Goal: Information Seeking & Learning: Compare options

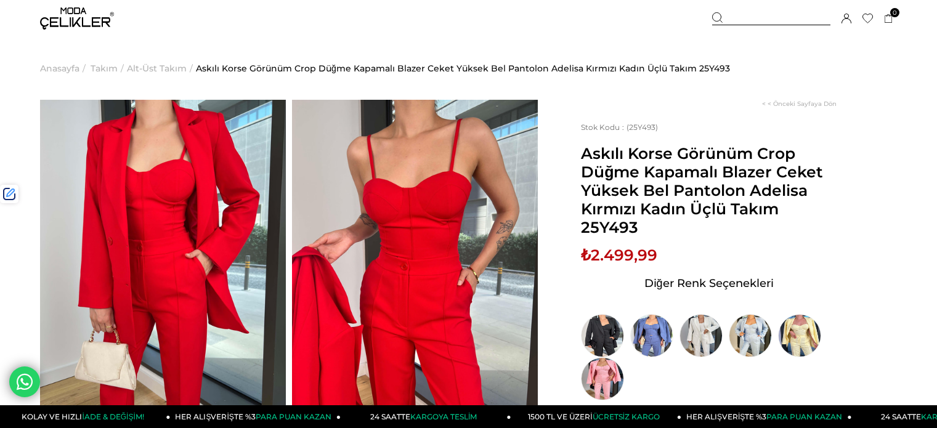
click at [769, 14] on div at bounding box center [771, 18] width 118 height 13
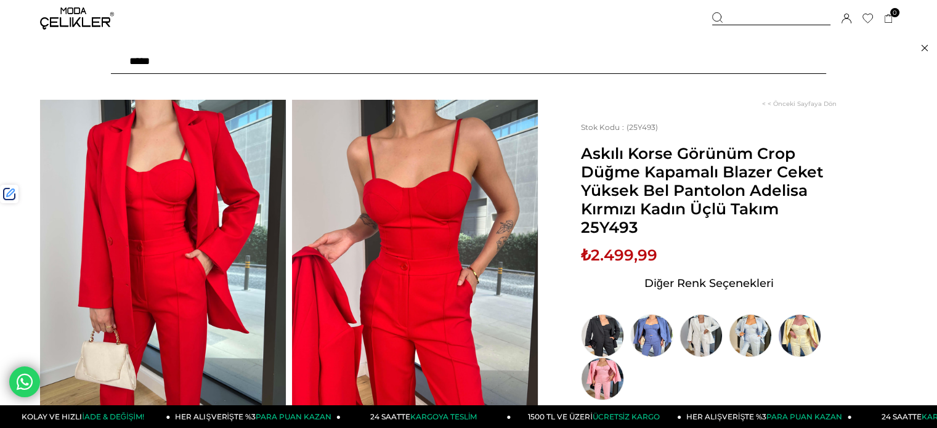
click at [705, 59] on input "text" at bounding box center [468, 61] width 715 height 25
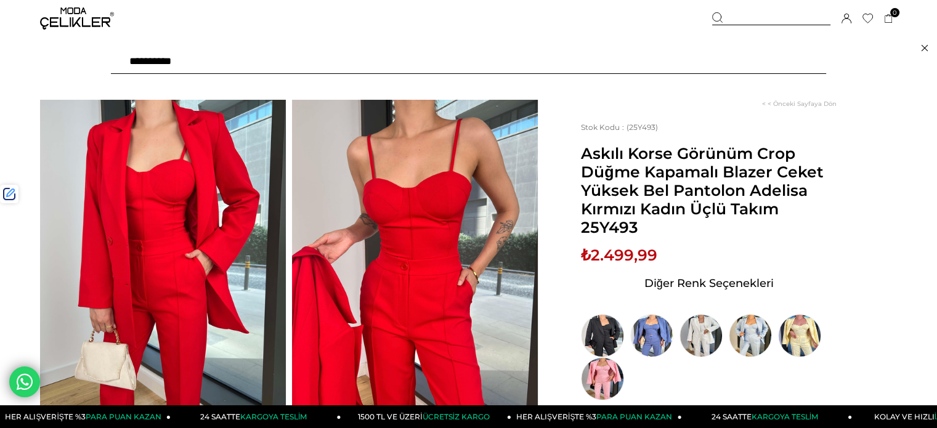
type input "**********"
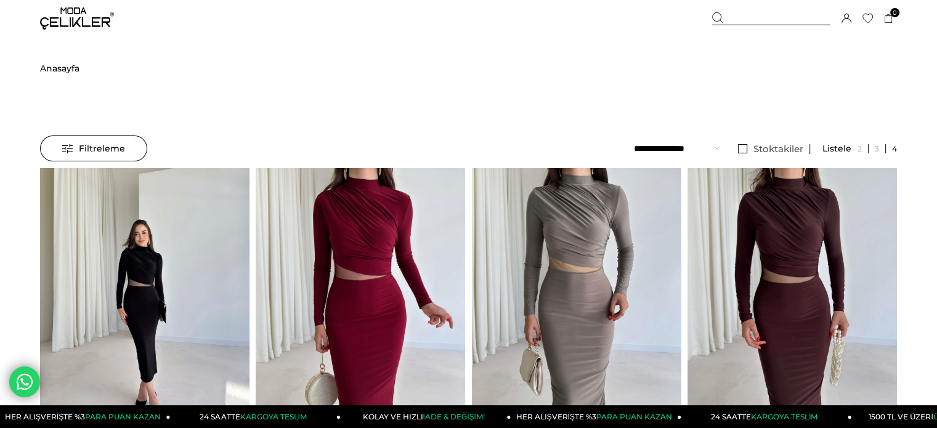
click at [165, 256] on img at bounding box center [144, 307] width 209 height 279
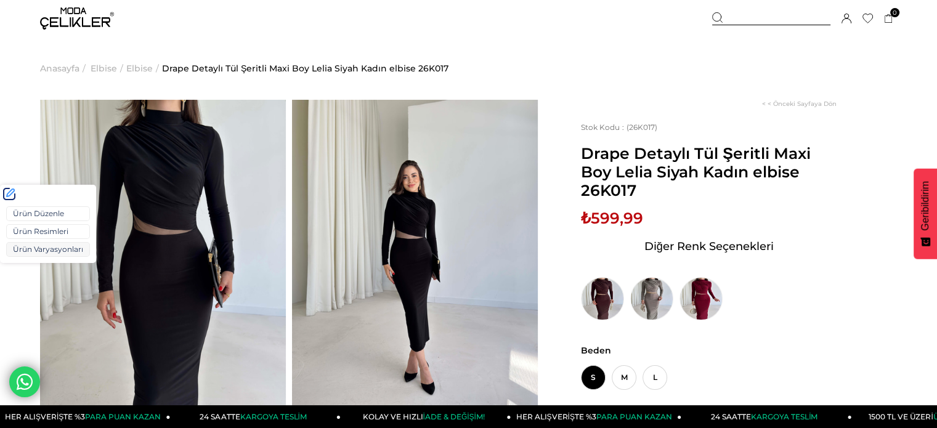
click at [28, 249] on link "Ürün Varyasyonları" at bounding box center [48, 249] width 84 height 15
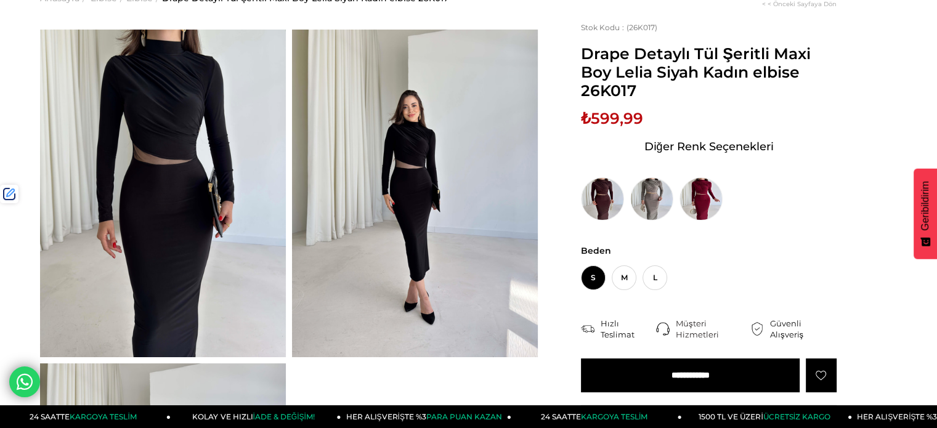
scroll to position [123, 0]
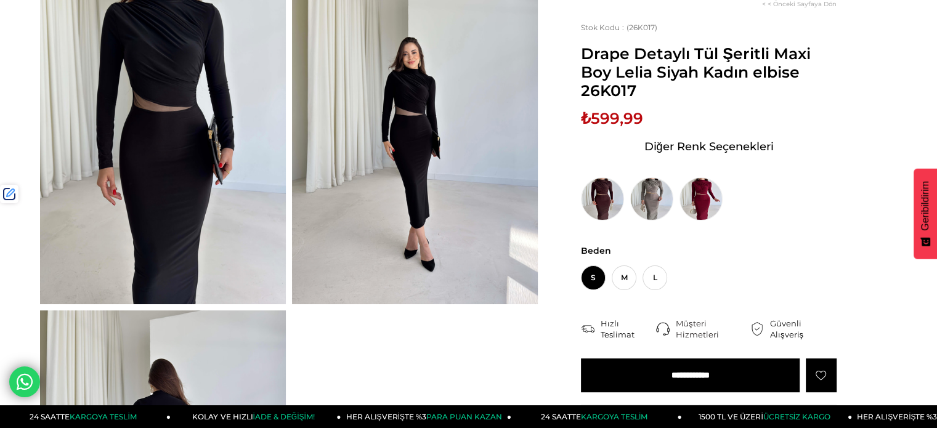
click at [616, 118] on span "₺599,99" at bounding box center [612, 118] width 62 height 18
copy span "599,99"
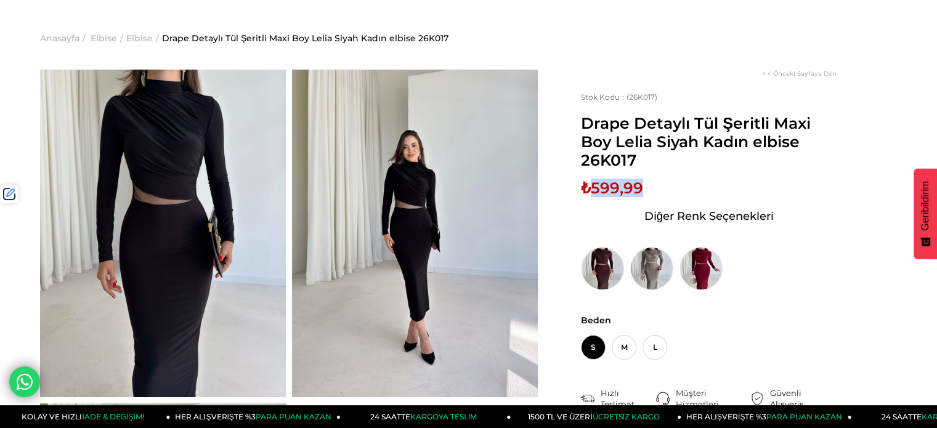
scroll to position [0, 0]
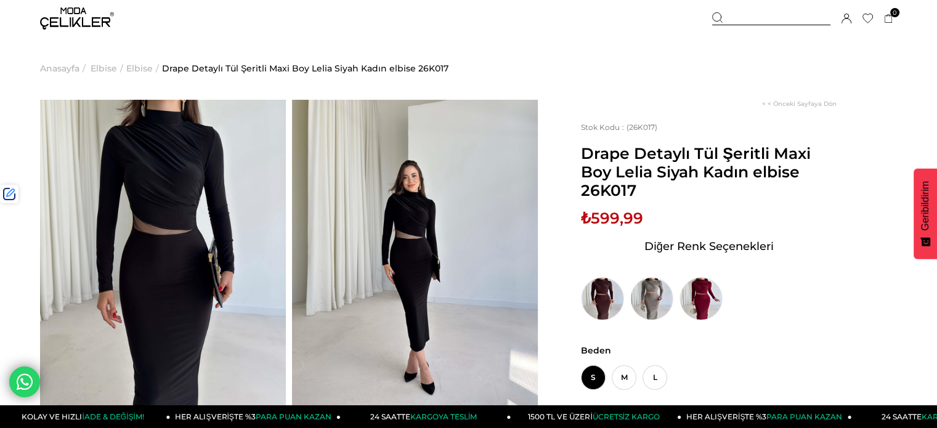
click at [743, 22] on div at bounding box center [771, 18] width 118 height 13
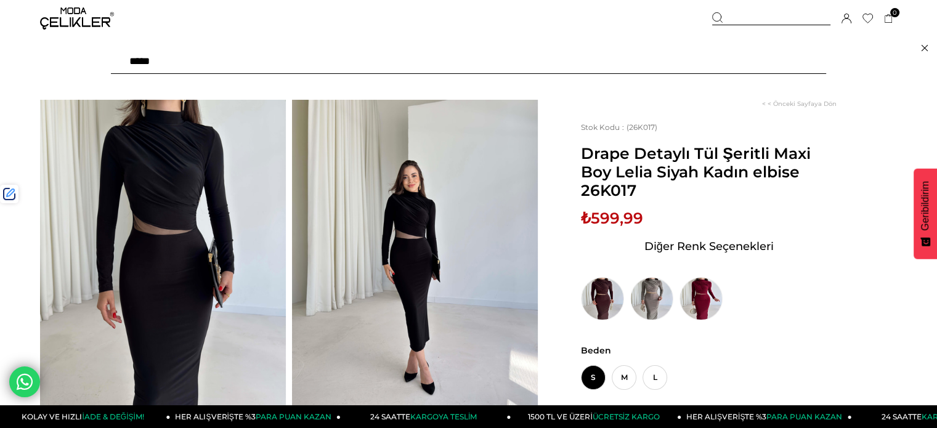
click at [717, 60] on input "text" at bounding box center [468, 61] width 715 height 25
type input "******"
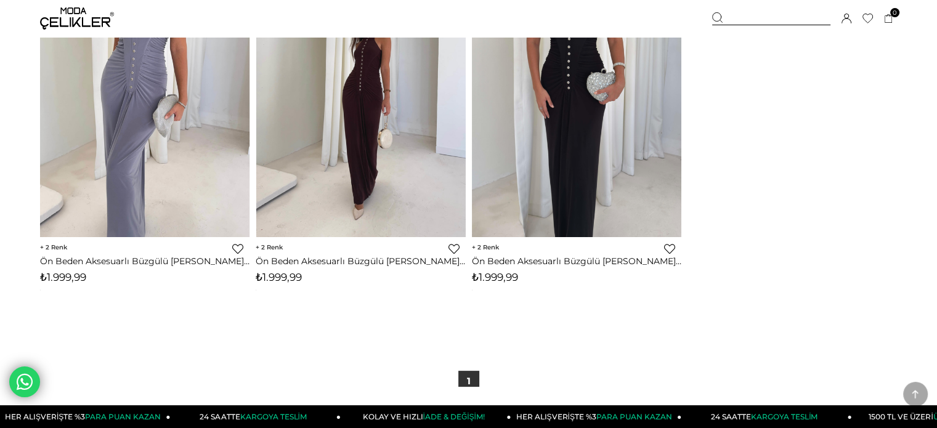
scroll to position [246, 0]
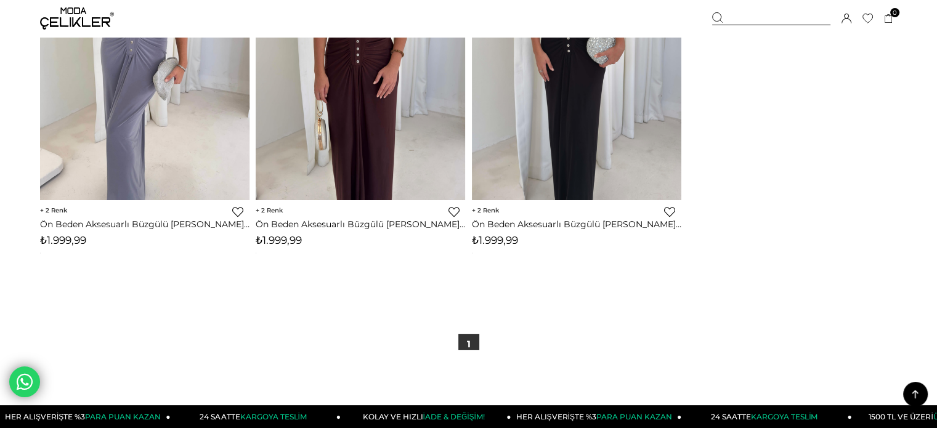
click at [295, 241] on span "₺1.999,99" at bounding box center [279, 240] width 46 height 12
copy span "1.999,99"
click at [739, 22] on div at bounding box center [771, 18] width 118 height 13
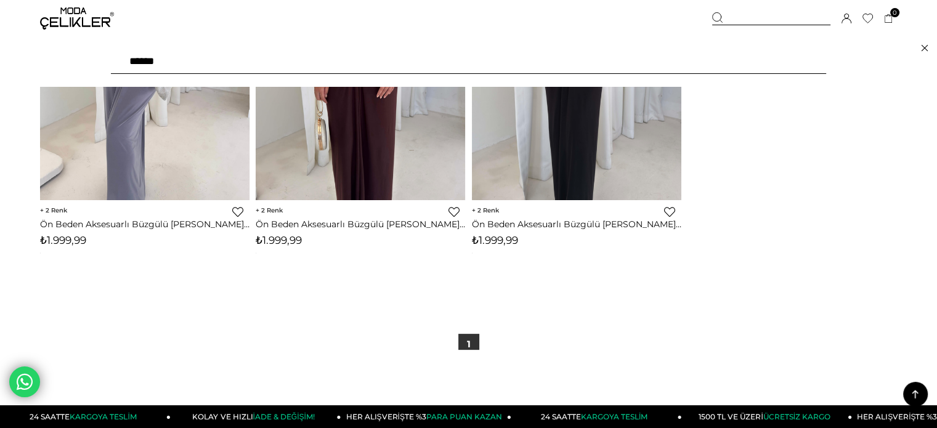
click at [696, 68] on input "******" at bounding box center [468, 61] width 715 height 25
type input "*****"
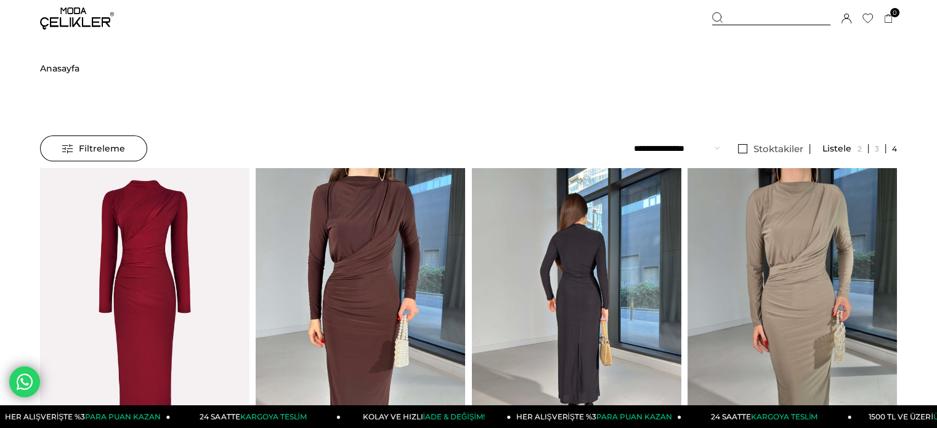
click at [575, 207] on div at bounding box center [681, 307] width 838 height 278
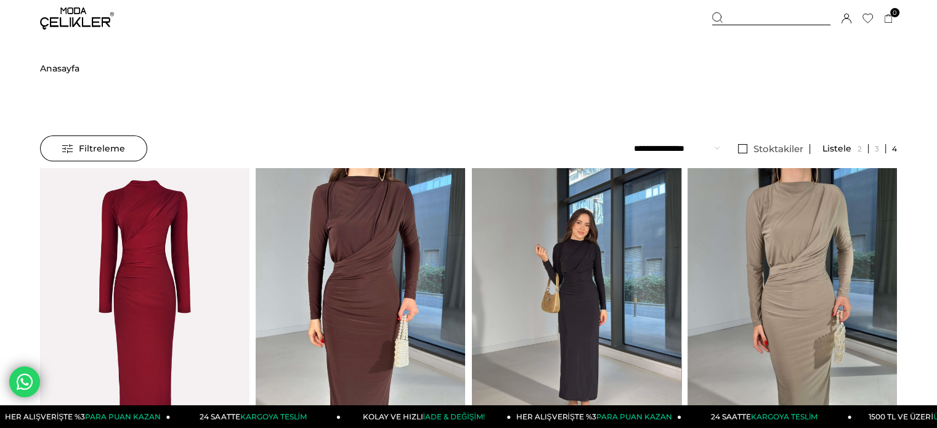
click at [575, 207] on div at bounding box center [681, 307] width 838 height 278
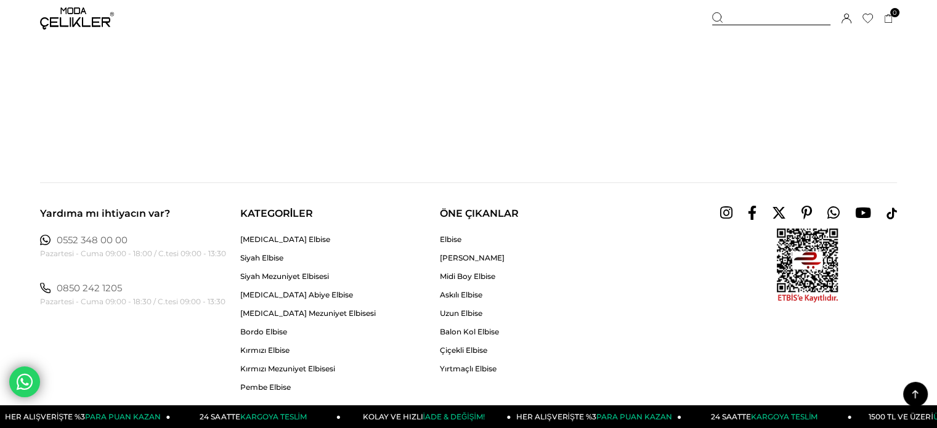
scroll to position [246, 0]
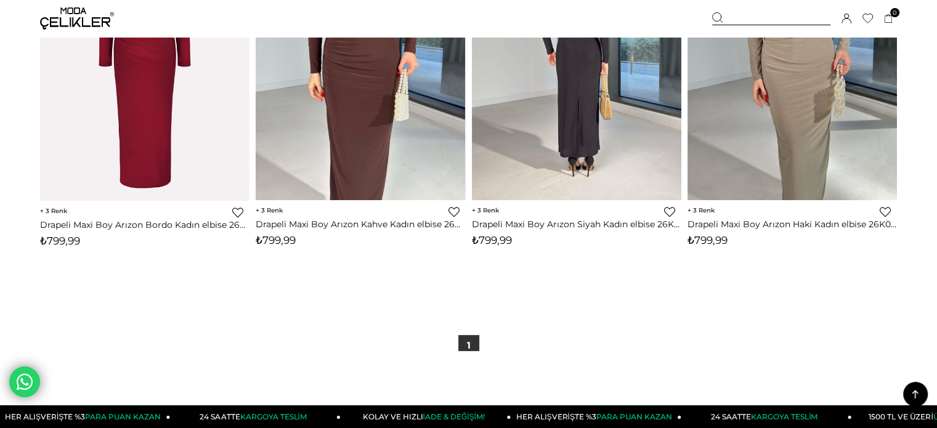
click at [602, 164] on img at bounding box center [576, 61] width 209 height 279
click at [602, 164] on div at bounding box center [472, 61] width 838 height 278
click at [602, 164] on img at bounding box center [576, 61] width 209 height 279
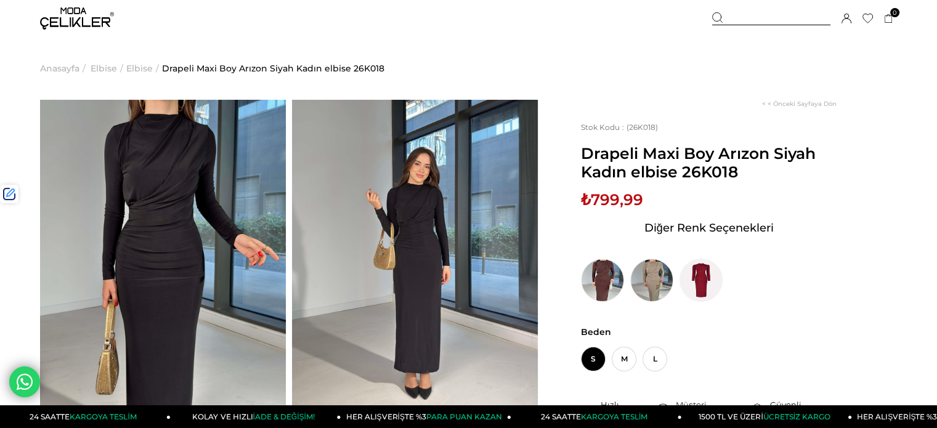
click at [772, 18] on div at bounding box center [771, 18] width 118 height 13
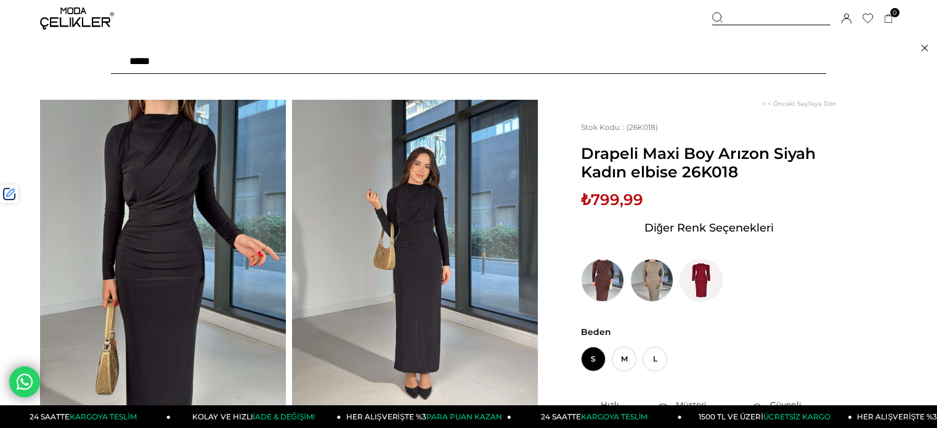
click at [712, 65] on input "text" at bounding box center [468, 61] width 715 height 25
paste input "******"
type input "******"
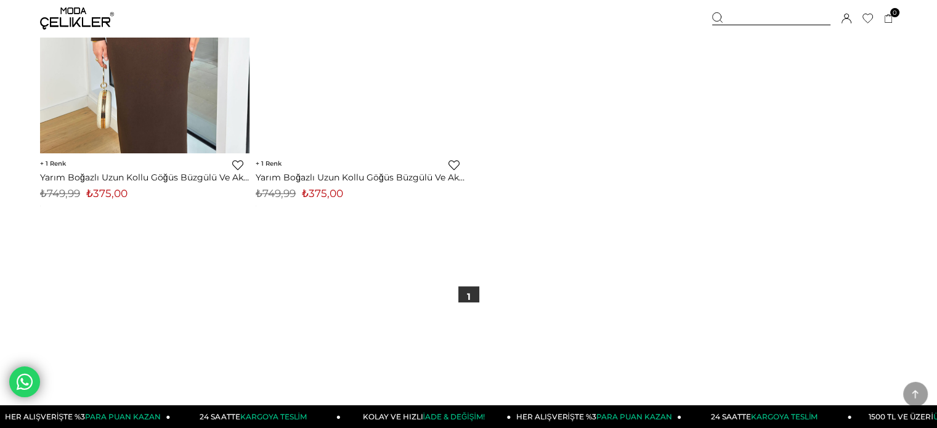
scroll to position [308, 0]
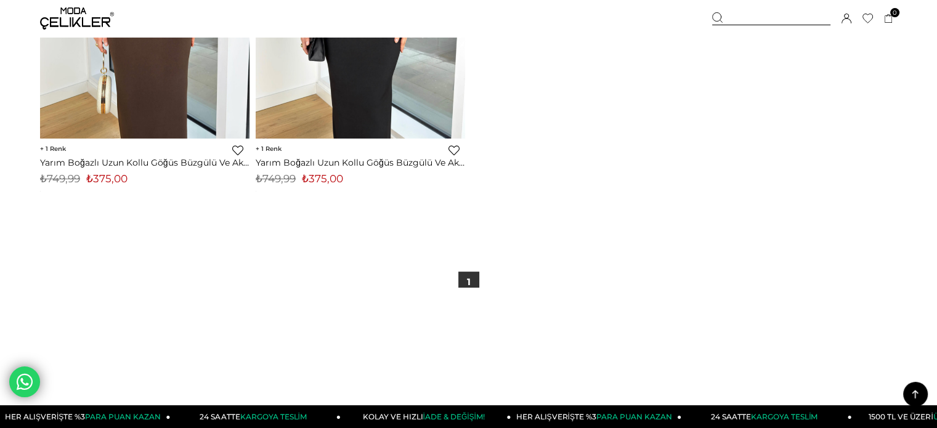
click at [326, 183] on span "₺375,00" at bounding box center [322, 178] width 41 height 12
drag, startPoint x: 326, startPoint y: 183, endPoint x: 171, endPoint y: 1, distance: 239.0
click at [326, 182] on span "₺375,00" at bounding box center [322, 178] width 41 height 12
copy span "375,00"
